Goal: Find specific page/section: Find specific page/section

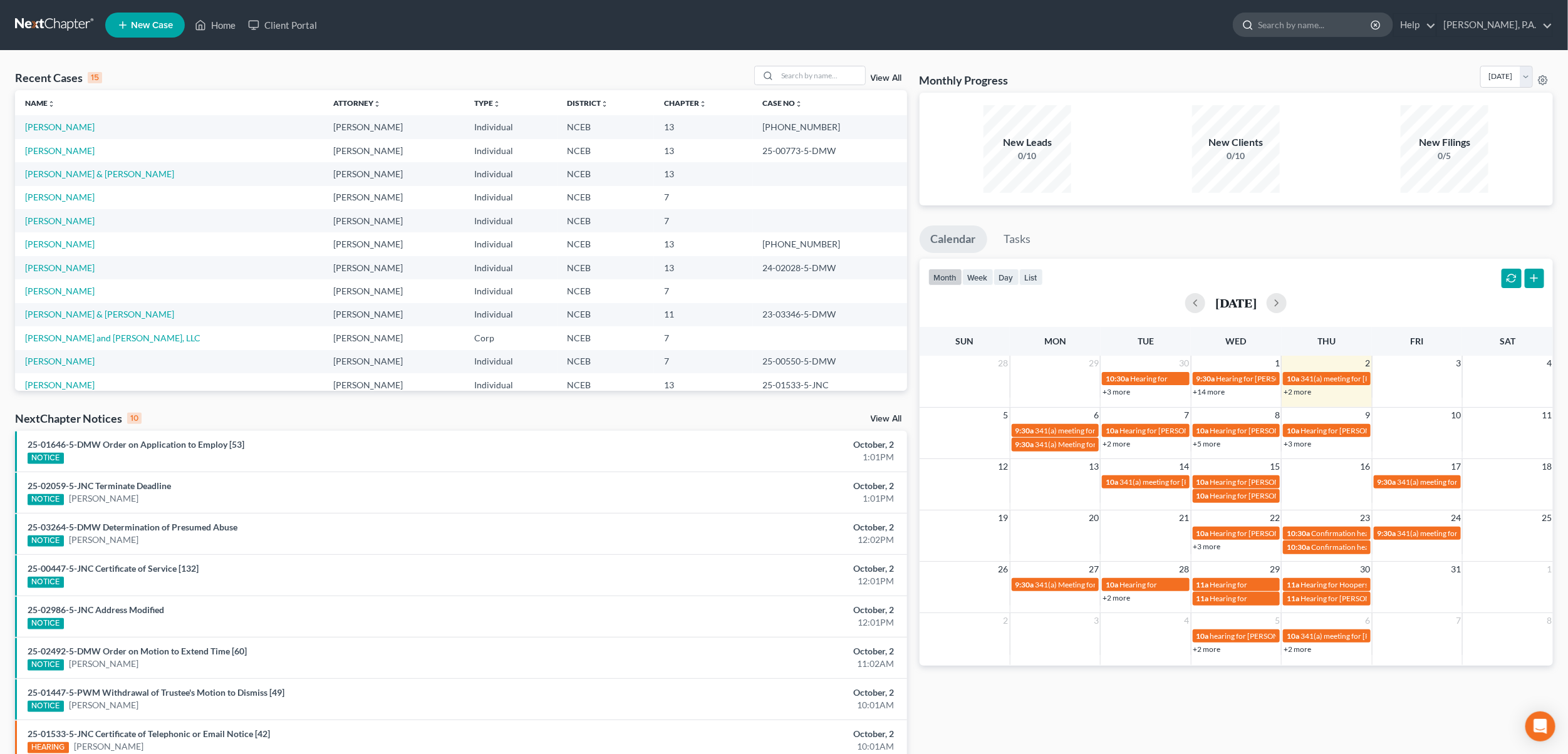
click at [1326, 29] on input "search" at bounding box center [1315, 24] width 115 height 23
type input "[PERSON_NAME]"
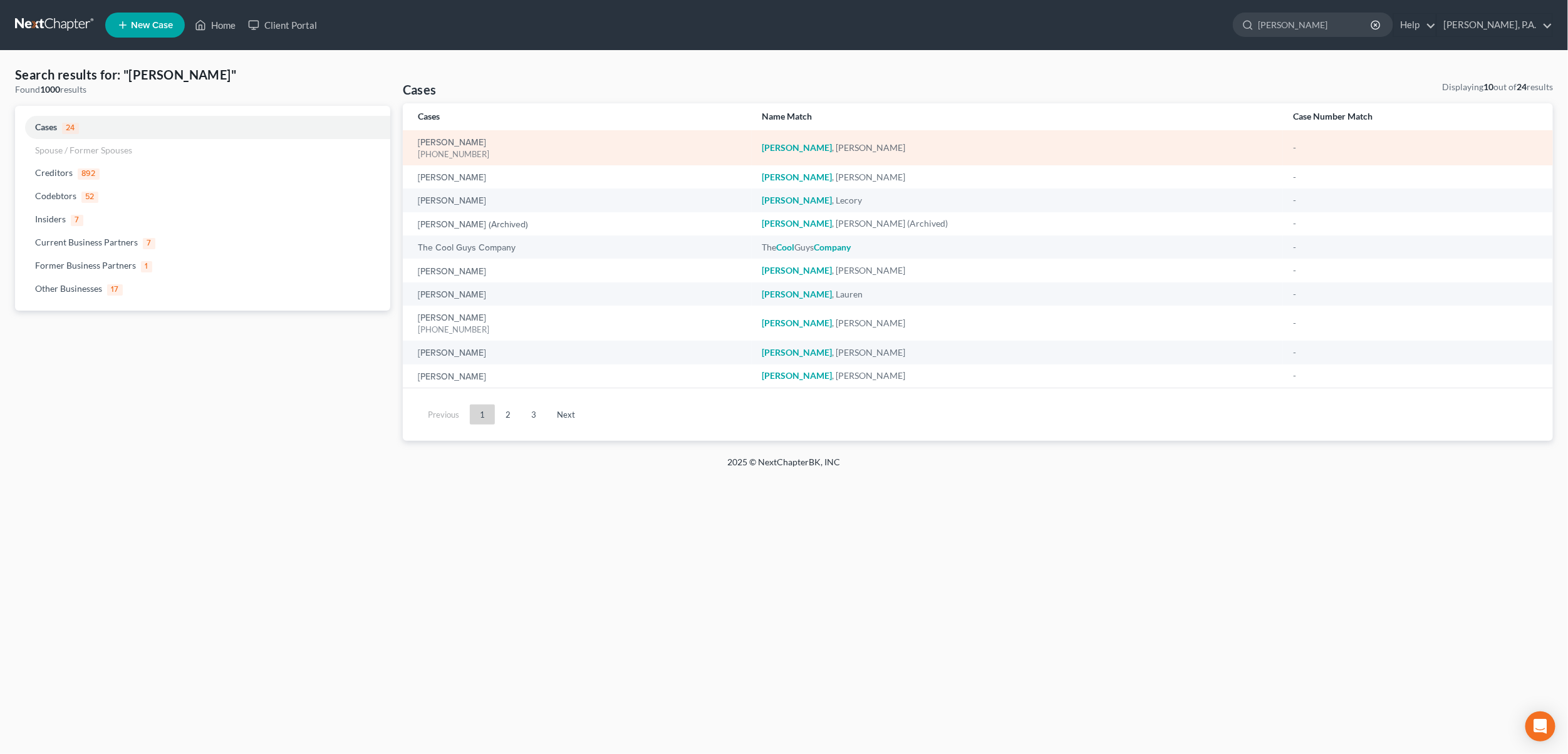
click at [448, 149] on div "[PHONE_NUMBER]" at bounding box center [579, 154] width 324 height 12
click at [439, 138] on link "[PERSON_NAME]" at bounding box center [452, 142] width 68 height 9
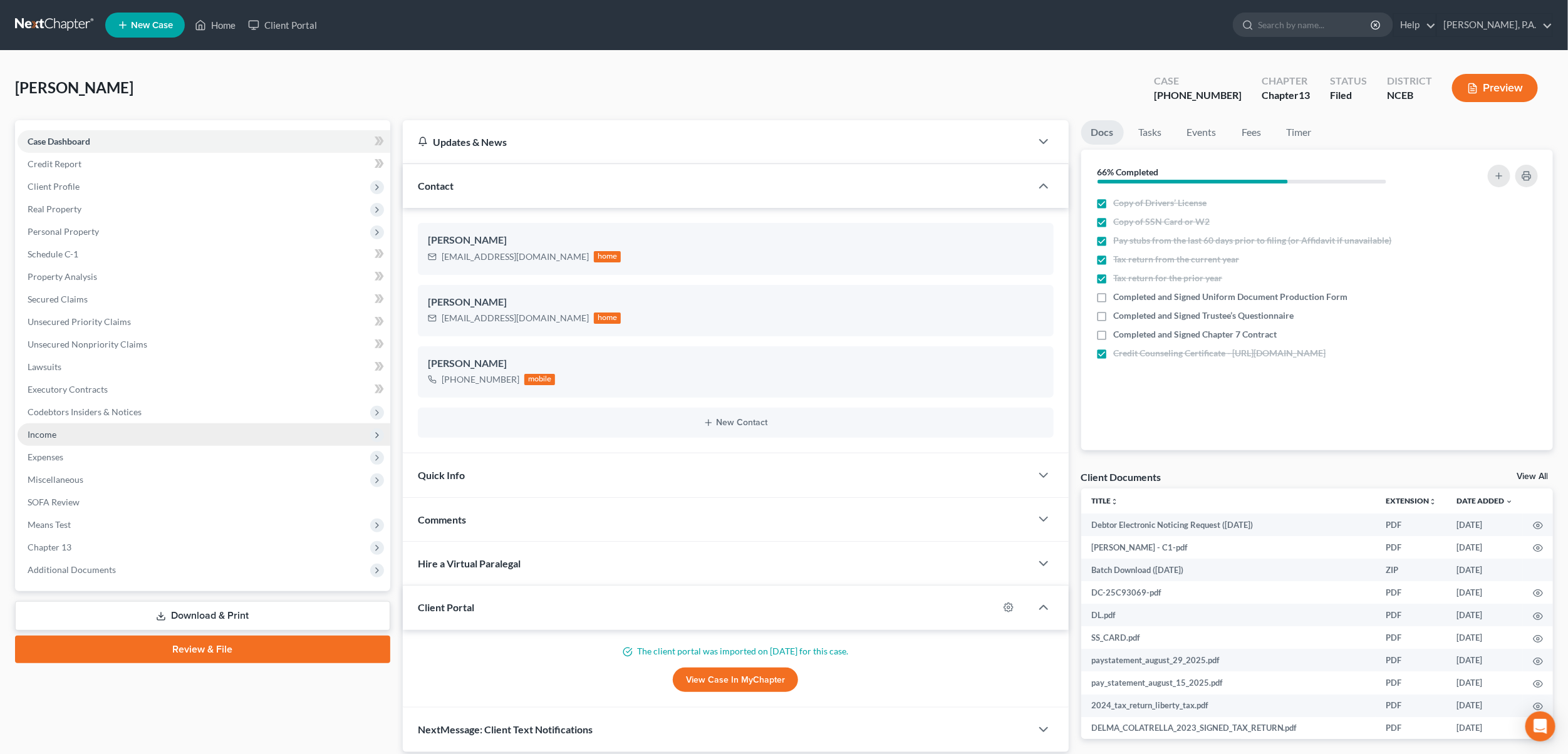
click at [58, 428] on span "Income" at bounding box center [204, 435] width 372 height 22
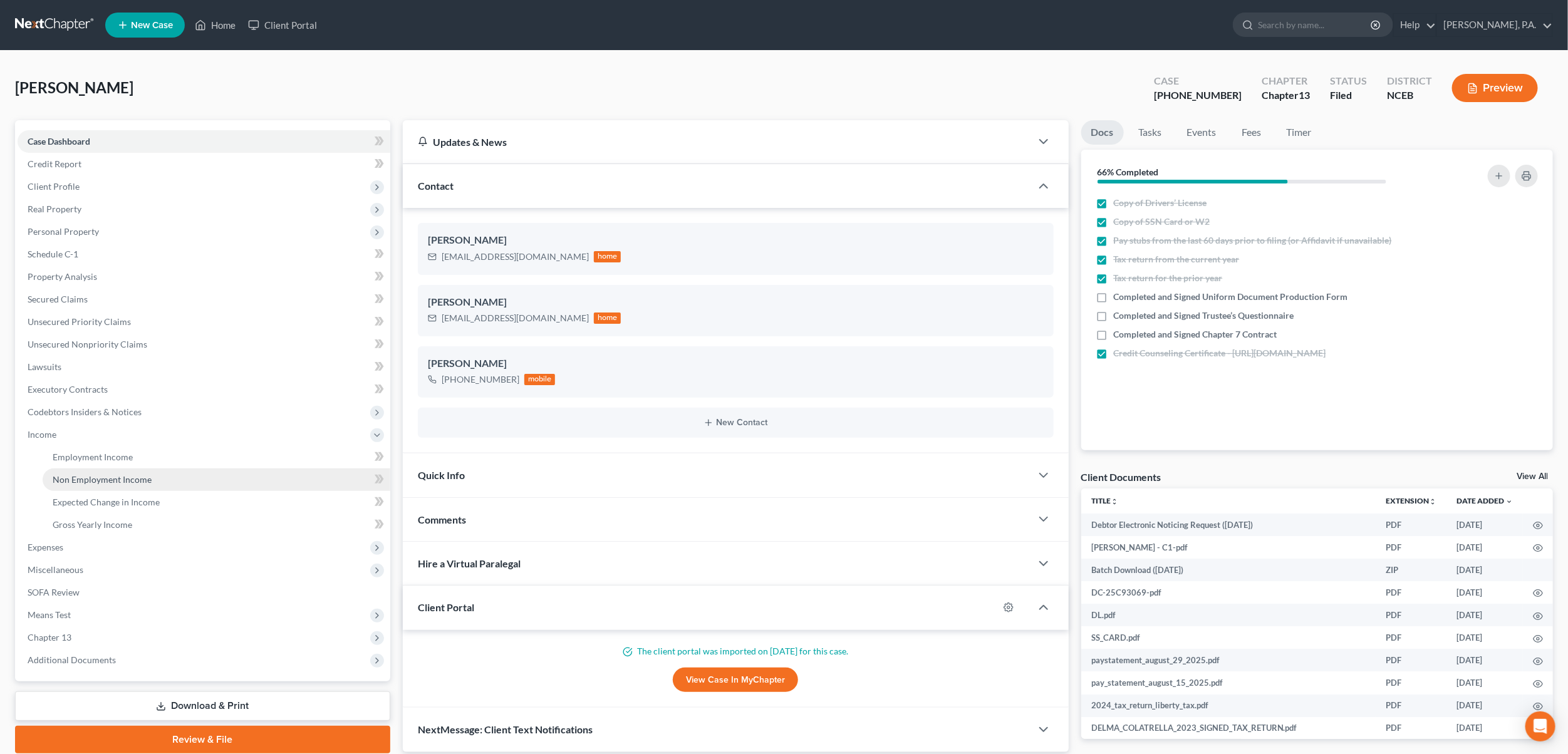
click at [88, 469] on link "Non Employment Income" at bounding box center [216, 480] width 348 height 22
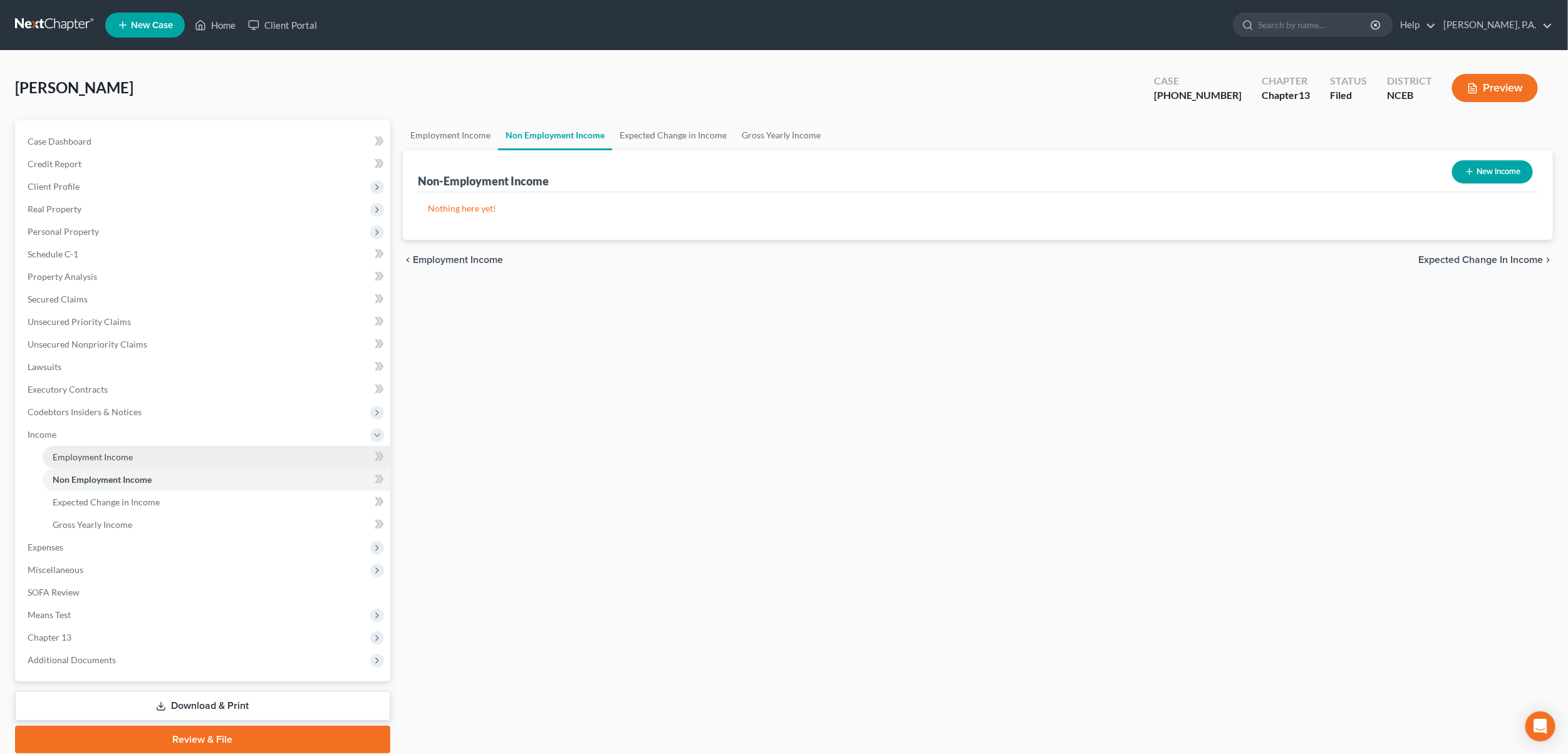
click at [85, 458] on span "Employment Income" at bounding box center [93, 457] width 80 height 10
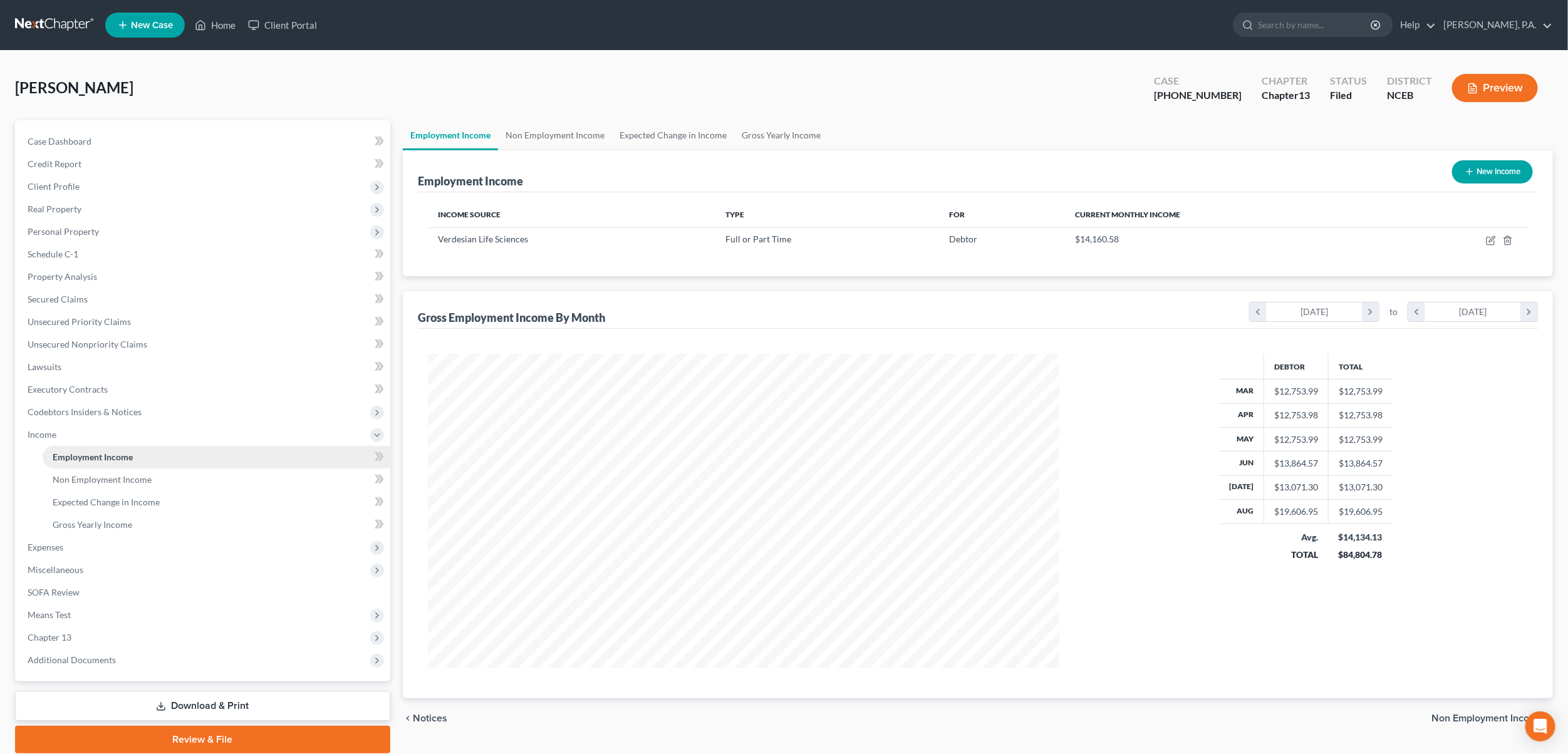
scroll to position [314, 656]
click at [1308, 27] on input "search" at bounding box center [1315, 24] width 115 height 23
type input "[PERSON_NAME]"
